Goal: Transaction & Acquisition: Purchase product/service

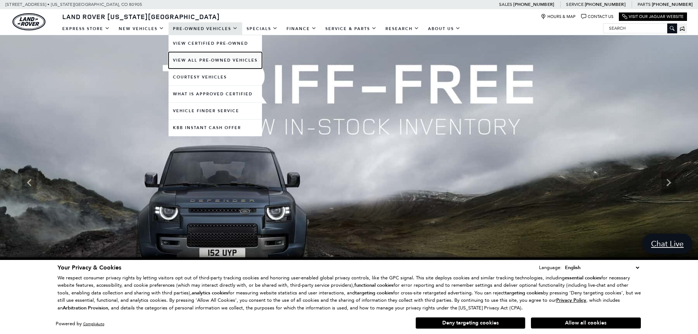
click at [208, 59] on link "View All Pre-Owned Vehicles" at bounding box center [215, 60] width 93 height 16
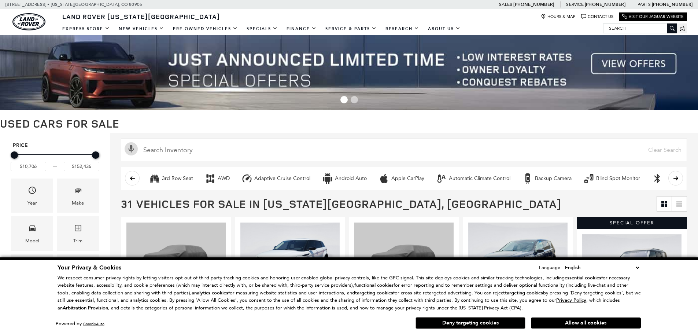
click at [637, 269] on select "English Spanish / Español English / United Kingdom Korean / 한국어 Vietnamese / Ti…" at bounding box center [602, 267] width 78 height 8
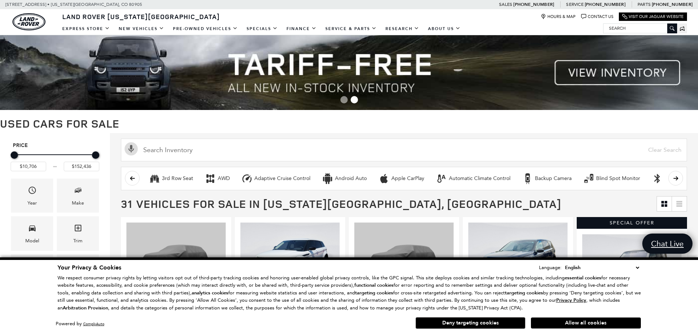
click at [540, 123] on h1 "Used Cars for Sale" at bounding box center [349, 123] width 698 height 12
click at [589, 321] on button "Allow all cookies" at bounding box center [586, 322] width 110 height 11
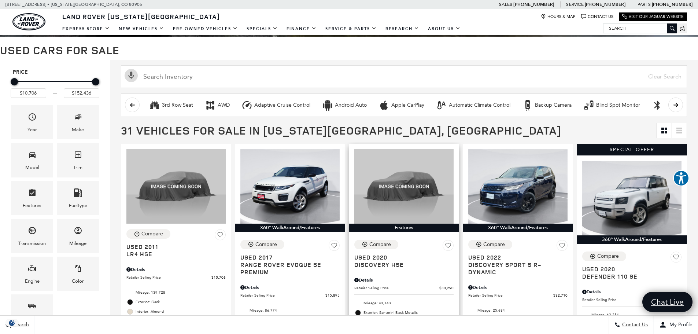
scroll to position [110, 0]
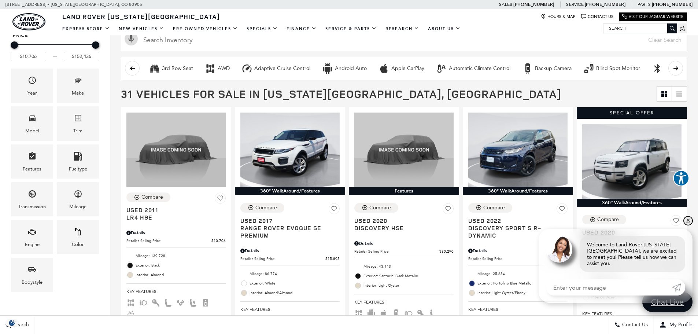
click at [688, 225] on link "✕" at bounding box center [688, 220] width 9 height 9
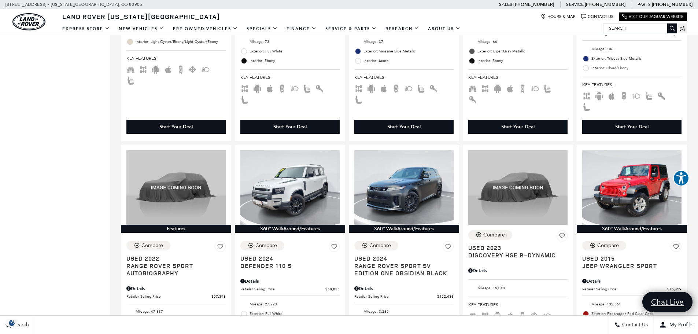
scroll to position [696, 0]
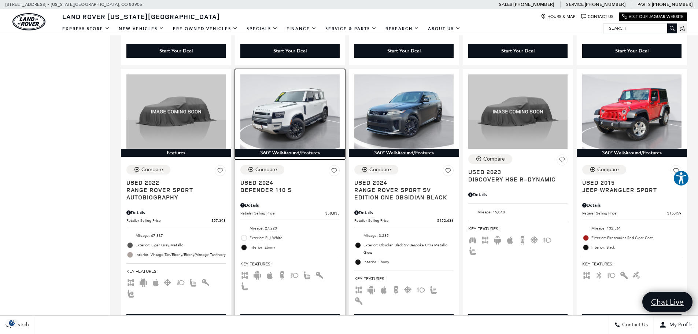
click at [288, 97] on img at bounding box center [289, 111] width 99 height 74
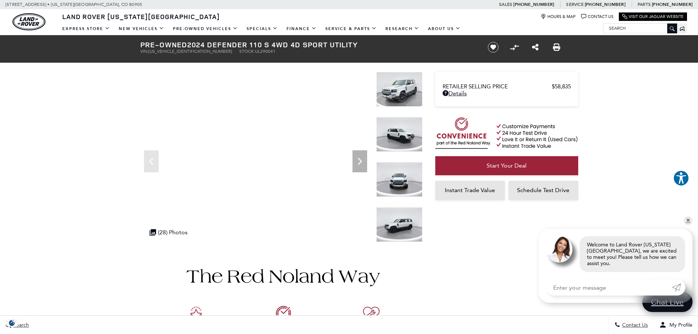
click at [688, 225] on link "✕" at bounding box center [688, 220] width 9 height 9
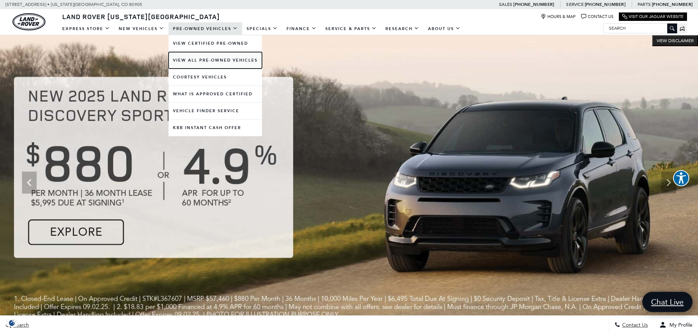
click at [208, 59] on link "View All Pre-Owned Vehicles" at bounding box center [215, 60] width 93 height 16
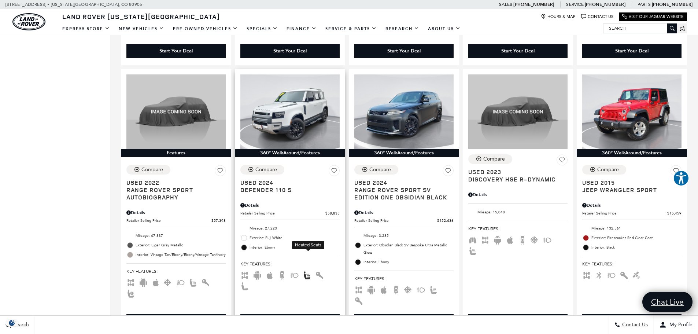
scroll to position [659, 0]
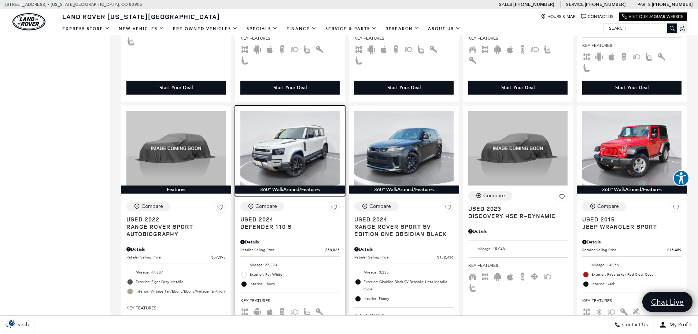
click at [303, 128] on img at bounding box center [289, 148] width 99 height 74
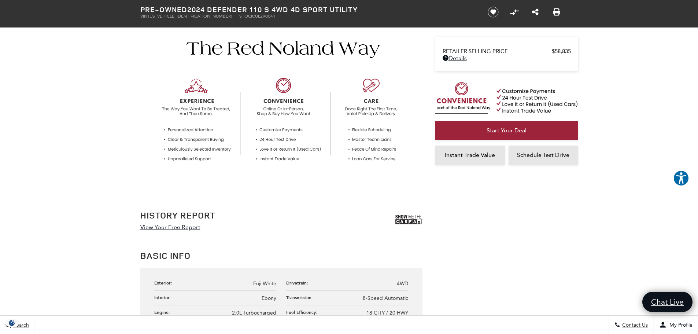
scroll to position [147, 0]
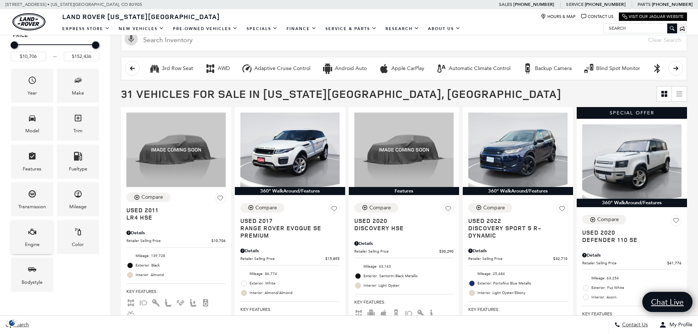
click at [21, 239] on div "Engine" at bounding box center [32, 237] width 42 height 34
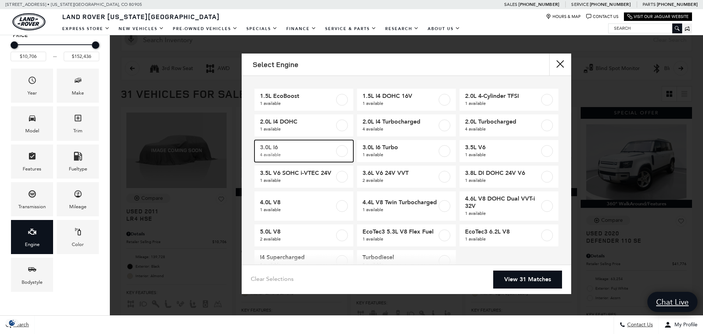
click at [341, 151] on label at bounding box center [342, 151] width 12 height 12
type input "$41,776"
type input "$53,847"
checkbox input "true"
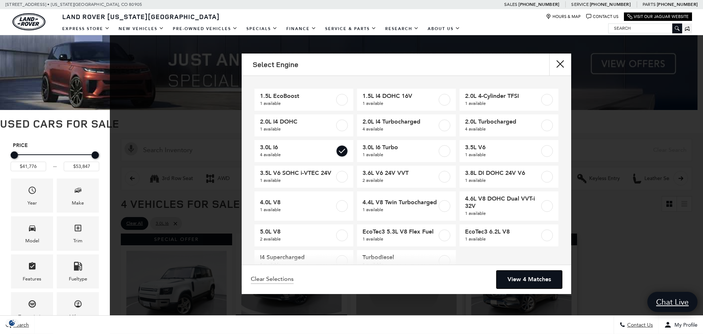
click at [528, 283] on link "View 4 Matches" at bounding box center [530, 279] width 66 height 18
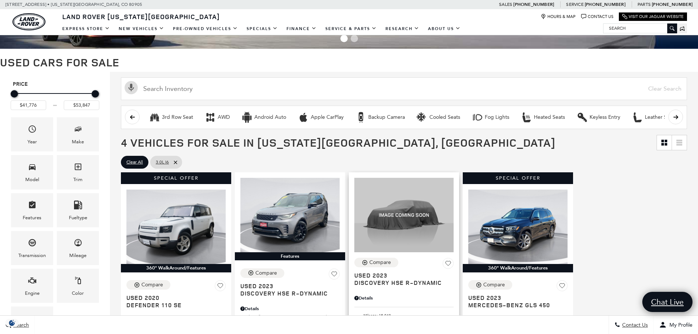
scroll to position [183, 0]
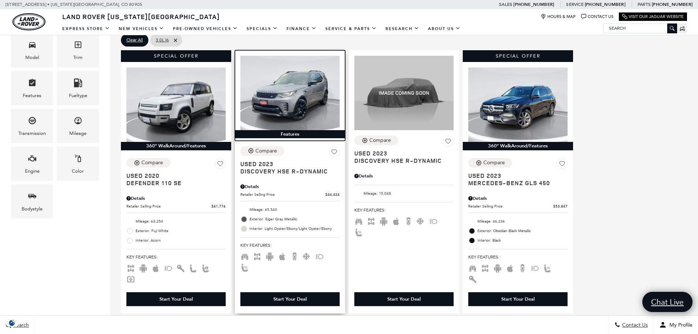
click at [278, 99] on img at bounding box center [289, 93] width 99 height 74
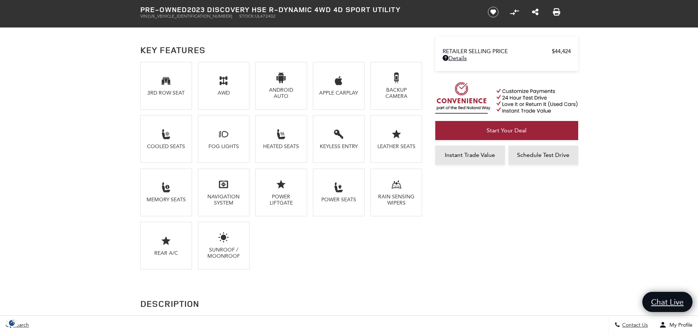
scroll to position [769, 0]
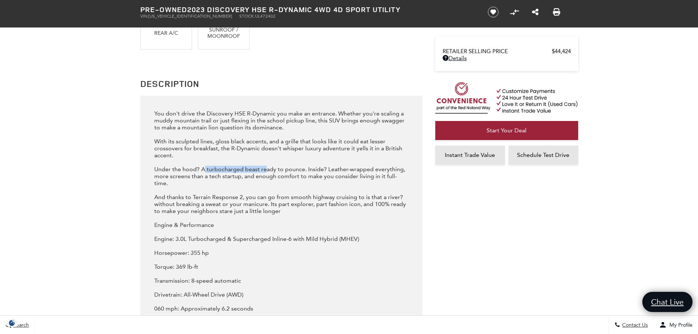
drag, startPoint x: 209, startPoint y: 170, endPoint x: 271, endPoint y: 171, distance: 61.6
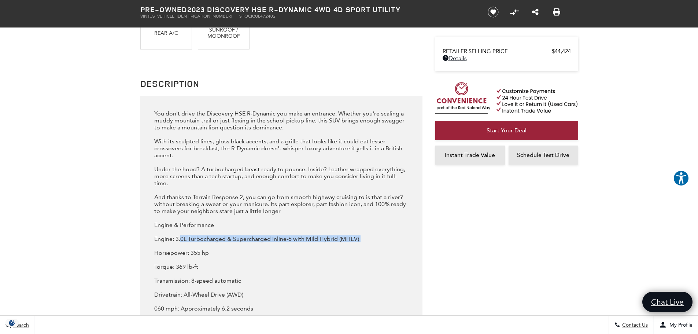
drag, startPoint x: 182, startPoint y: 230, endPoint x: 328, endPoint y: 238, distance: 146.1
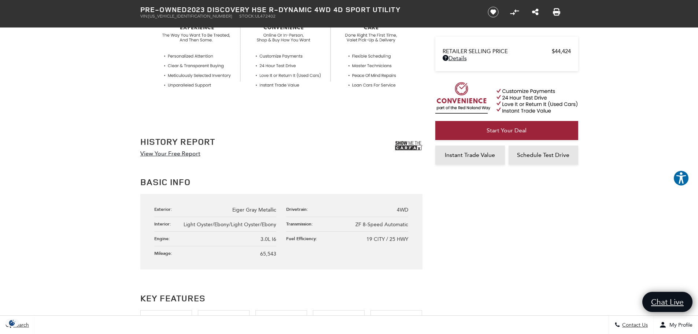
scroll to position [220, 0]
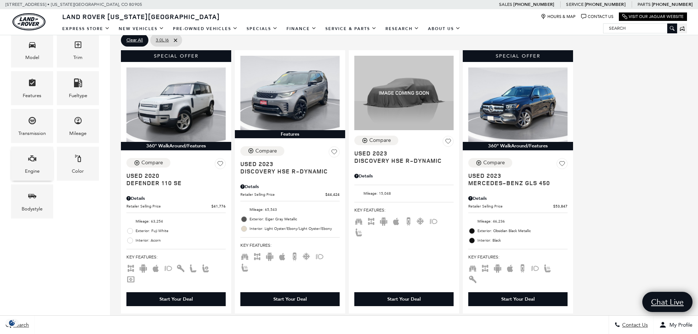
click at [34, 163] on span "Engine" at bounding box center [32, 159] width 9 height 15
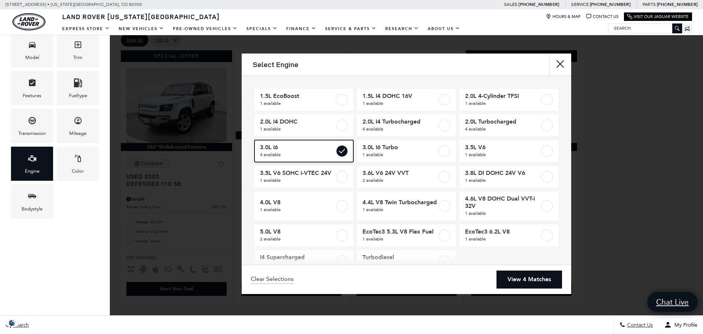
click at [340, 150] on label at bounding box center [342, 151] width 12 height 12
type input "$10,706"
type input "$152,436"
checkbox input "false"
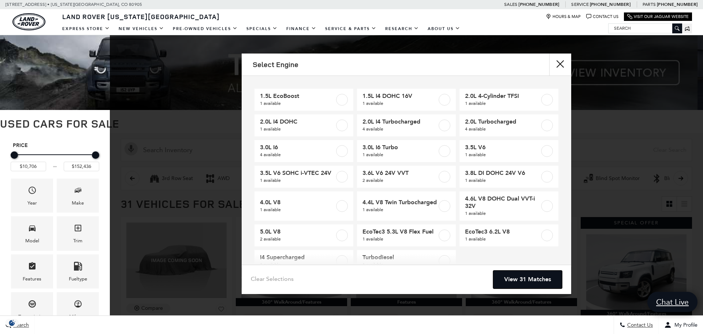
click at [524, 277] on link "View 31 Matches" at bounding box center [527, 279] width 69 height 18
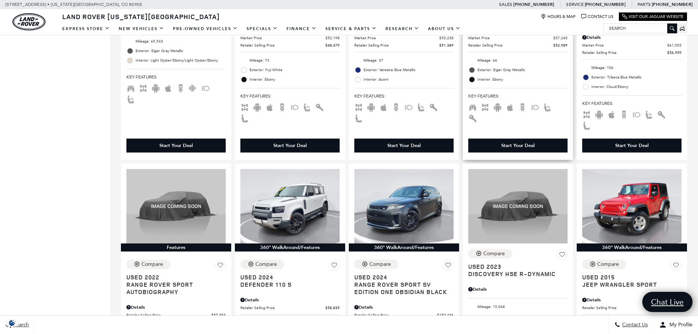
scroll to position [696, 0]
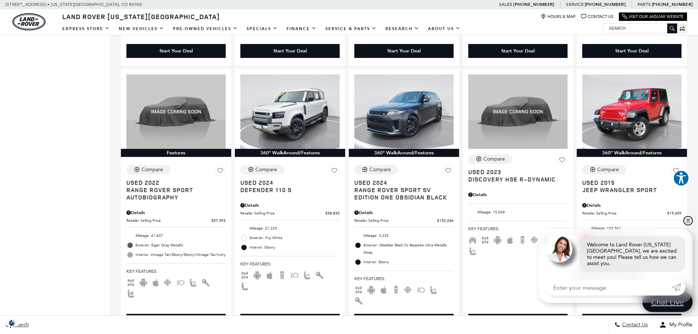
click at [688, 225] on link "✕" at bounding box center [688, 220] width 9 height 9
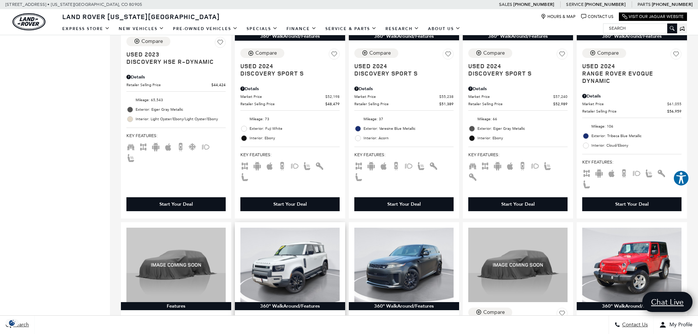
scroll to position [659, 0]
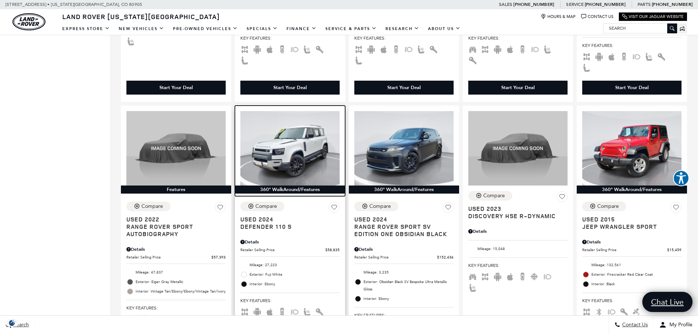
click at [286, 139] on img at bounding box center [289, 148] width 99 height 74
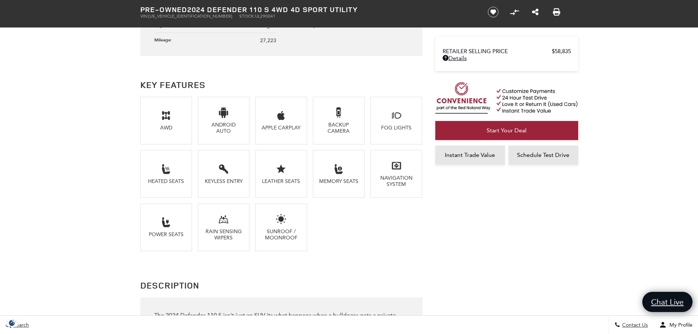
scroll to position [403, 0]
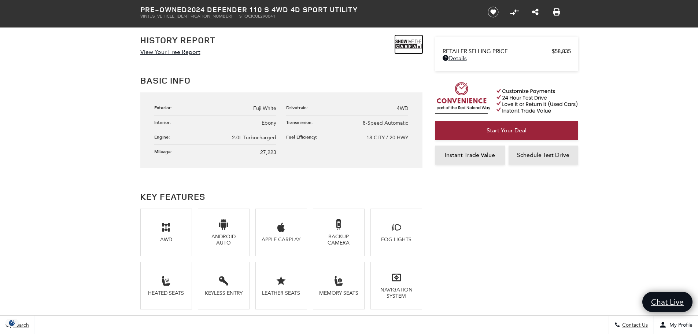
click at [399, 41] on img at bounding box center [408, 44] width 27 height 18
